Goal: Information Seeking & Learning: Learn about a topic

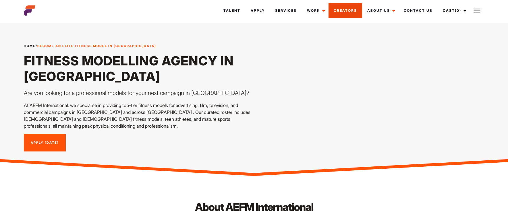
click at [351, 10] on link "Creators" at bounding box center [346, 11] width 34 height 16
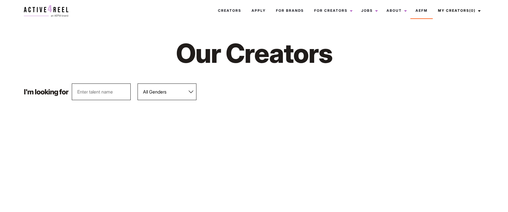
click at [175, 90] on select "All Genders [DEMOGRAPHIC_DATA] [DEMOGRAPHIC_DATA]" at bounding box center [167, 92] width 59 height 17
select select "562"
click at [138, 84] on select "All Genders [DEMOGRAPHIC_DATA] [DEMOGRAPHIC_DATA]" at bounding box center [167, 92] width 59 height 17
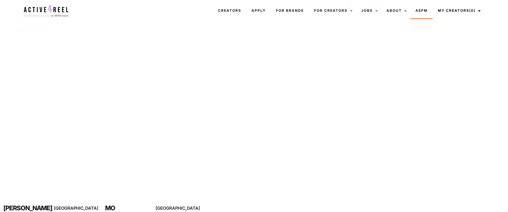
scroll to position [116, 0]
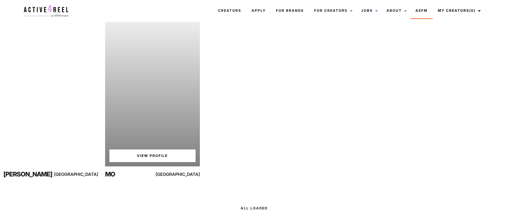
click at [152, 159] on link "View Profile" at bounding box center [152, 156] width 86 height 13
